Goal: Task Accomplishment & Management: Manage account settings

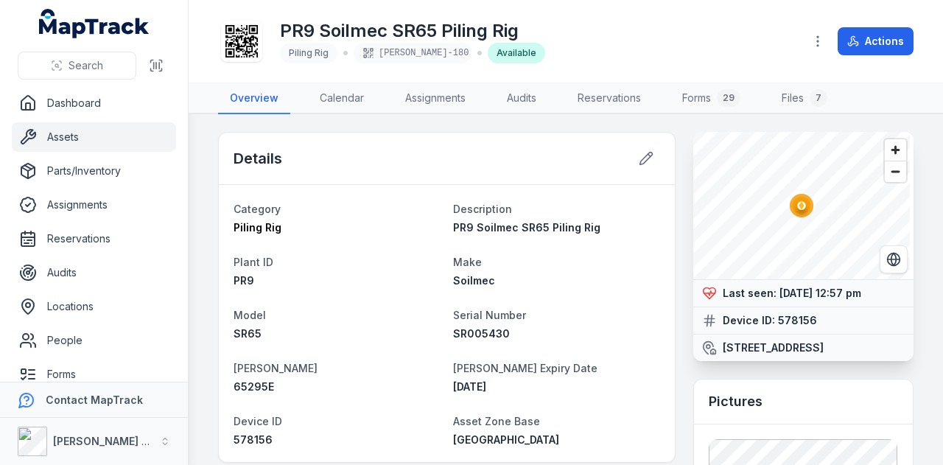
click at [56, 126] on link "Assets" at bounding box center [94, 136] width 164 height 29
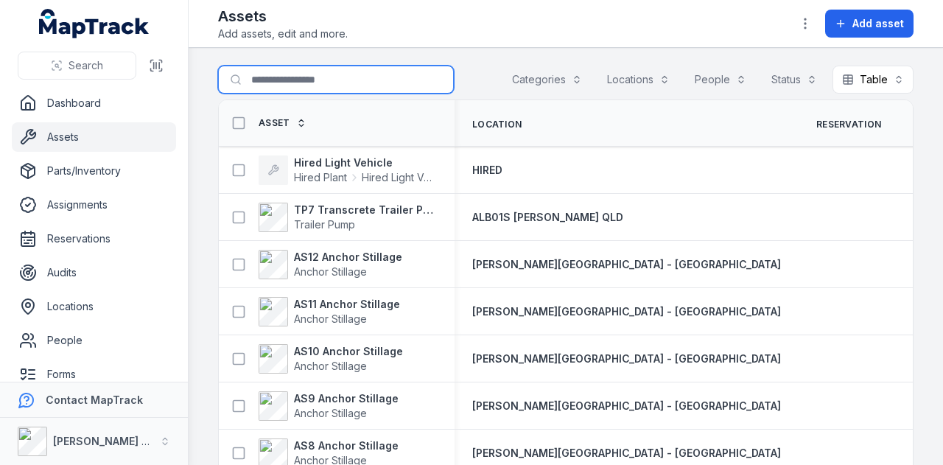
click at [299, 87] on input "Search for assets" at bounding box center [336, 80] width 236 height 28
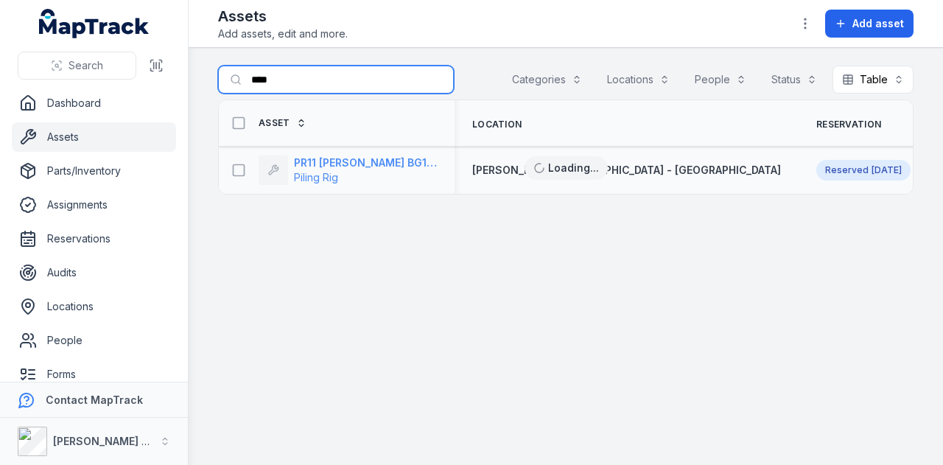
type input "****"
click at [335, 161] on strong "PR11 [PERSON_NAME] BG15V" at bounding box center [365, 163] width 143 height 15
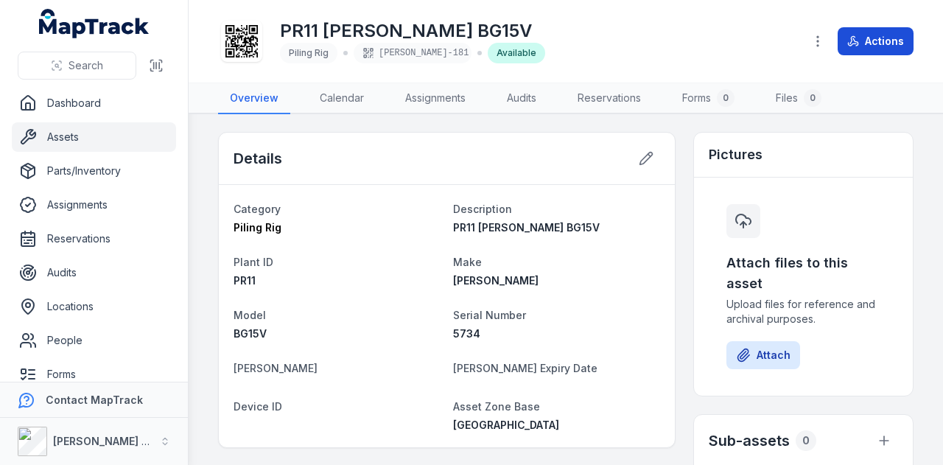
click at [872, 41] on button "Actions" at bounding box center [876, 41] width 76 height 28
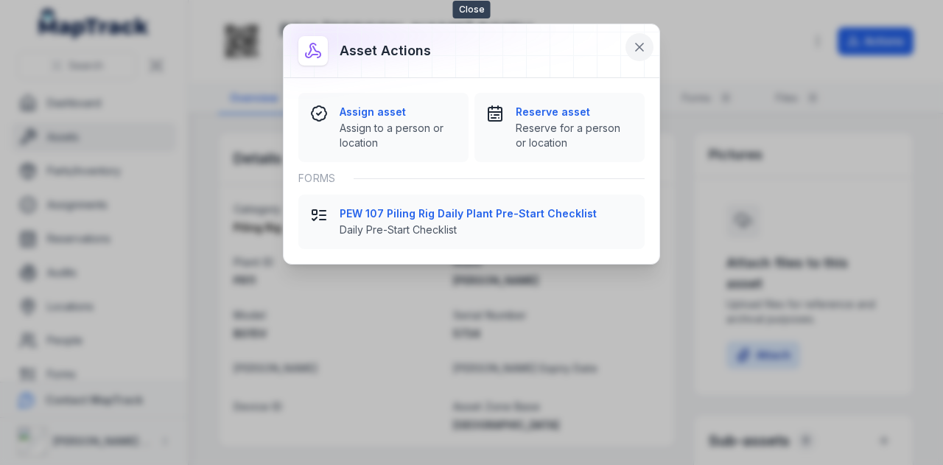
drag, startPoint x: 633, startPoint y: 42, endPoint x: 551, endPoint y: 135, distance: 123.8
click at [634, 42] on icon at bounding box center [639, 47] width 15 height 15
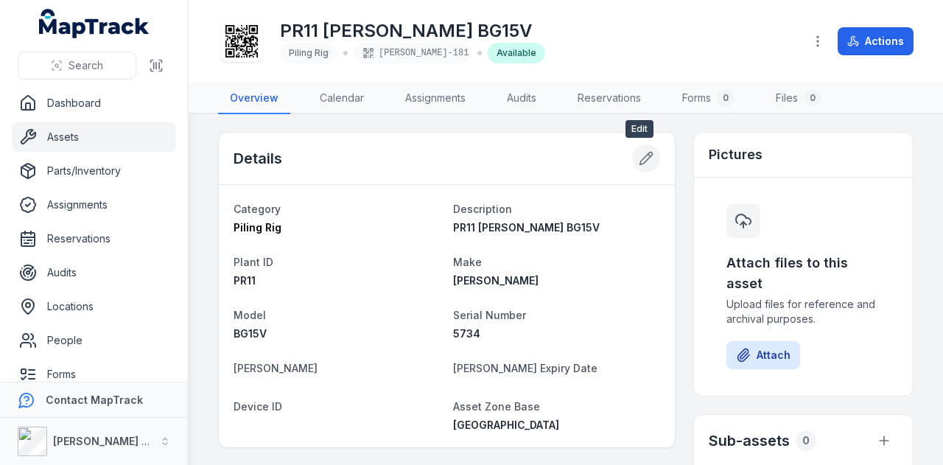
click at [652, 153] on button at bounding box center [646, 158] width 28 height 28
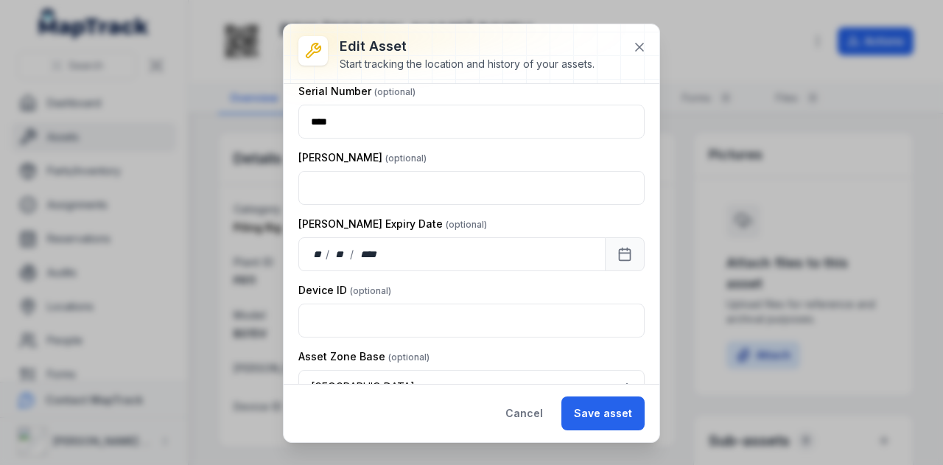
scroll to position [396, 0]
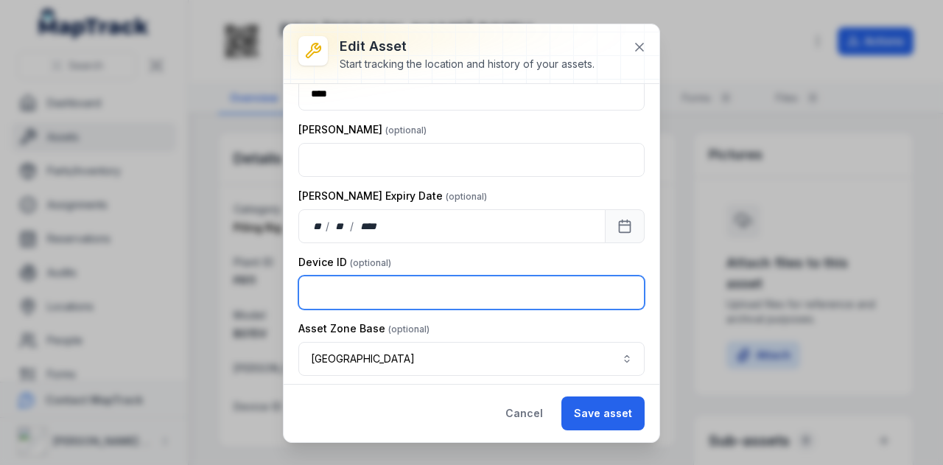
drag, startPoint x: 338, startPoint y: 290, endPoint x: 327, endPoint y: 273, distance: 19.2
click at [338, 287] on input "text" at bounding box center [471, 293] width 346 height 34
type input "******"
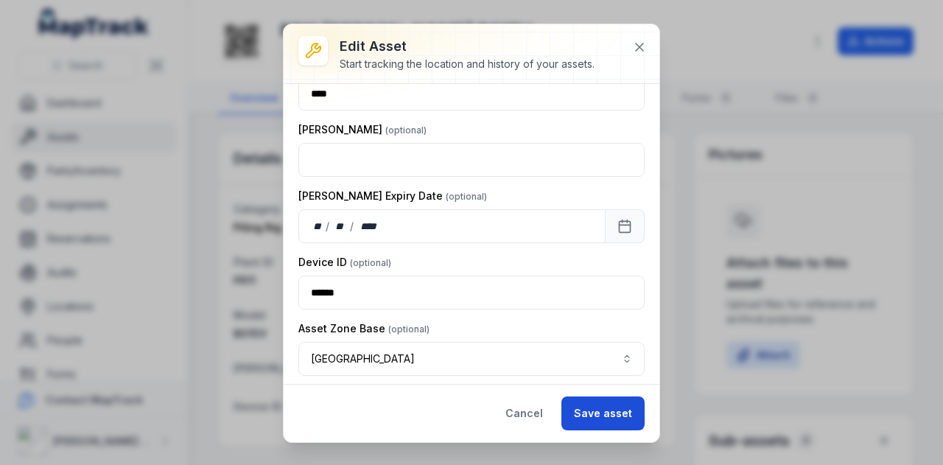
click at [612, 413] on button "Save asset" at bounding box center [603, 413] width 83 height 34
